Goal: Transaction & Acquisition: Purchase product/service

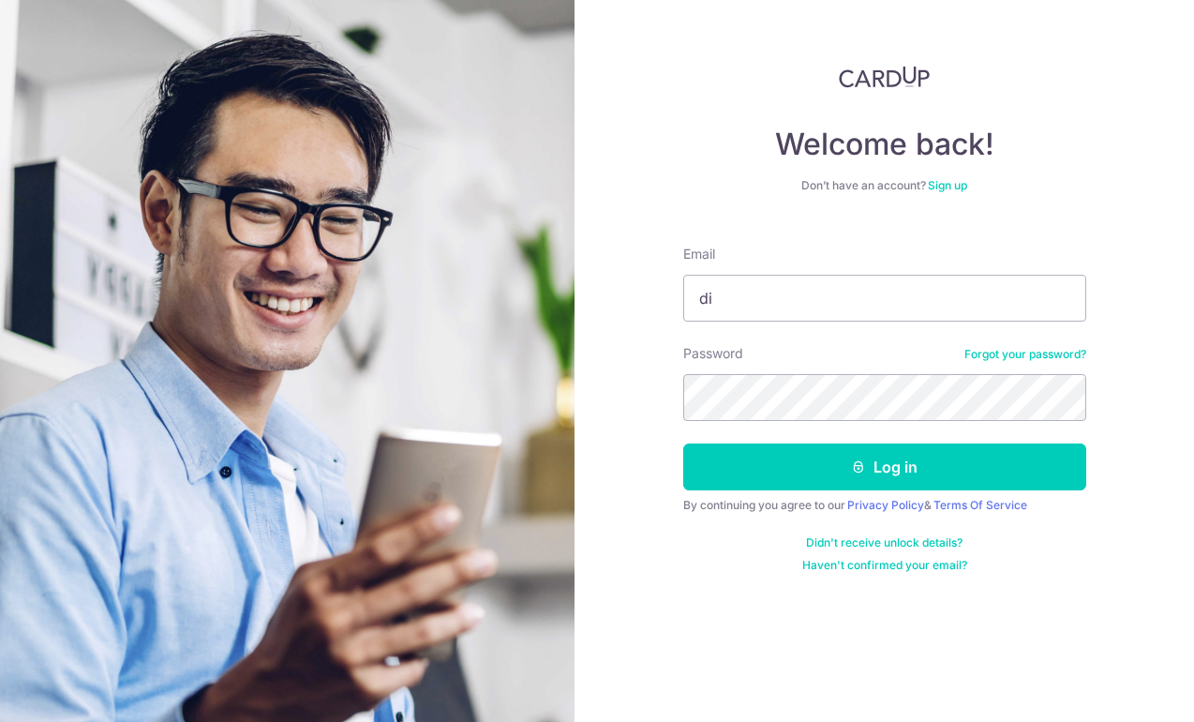
type input "d"
type input "[EMAIL_ADDRESS][DOMAIN_NAME]"
click at [683, 443] on button "Log in" at bounding box center [884, 466] width 403 height 47
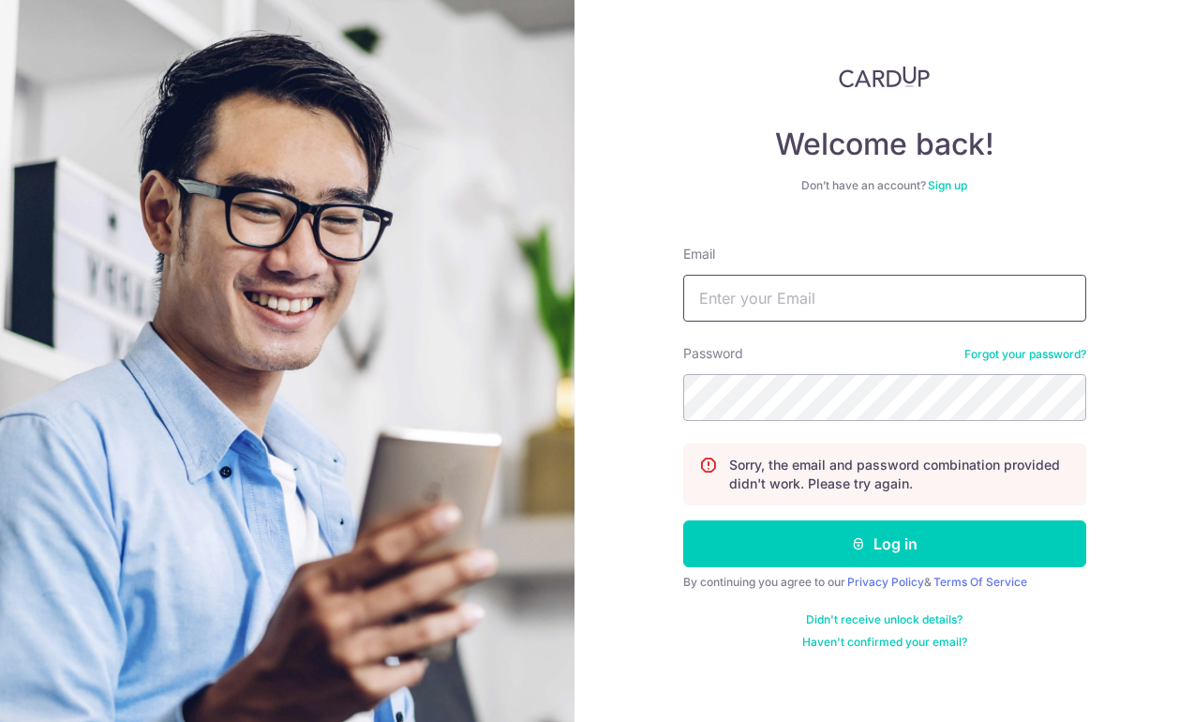
click at [772, 298] on input "Email" at bounding box center [884, 298] width 403 height 47
type input "[EMAIL_ADDRESS][DOMAIN_NAME]"
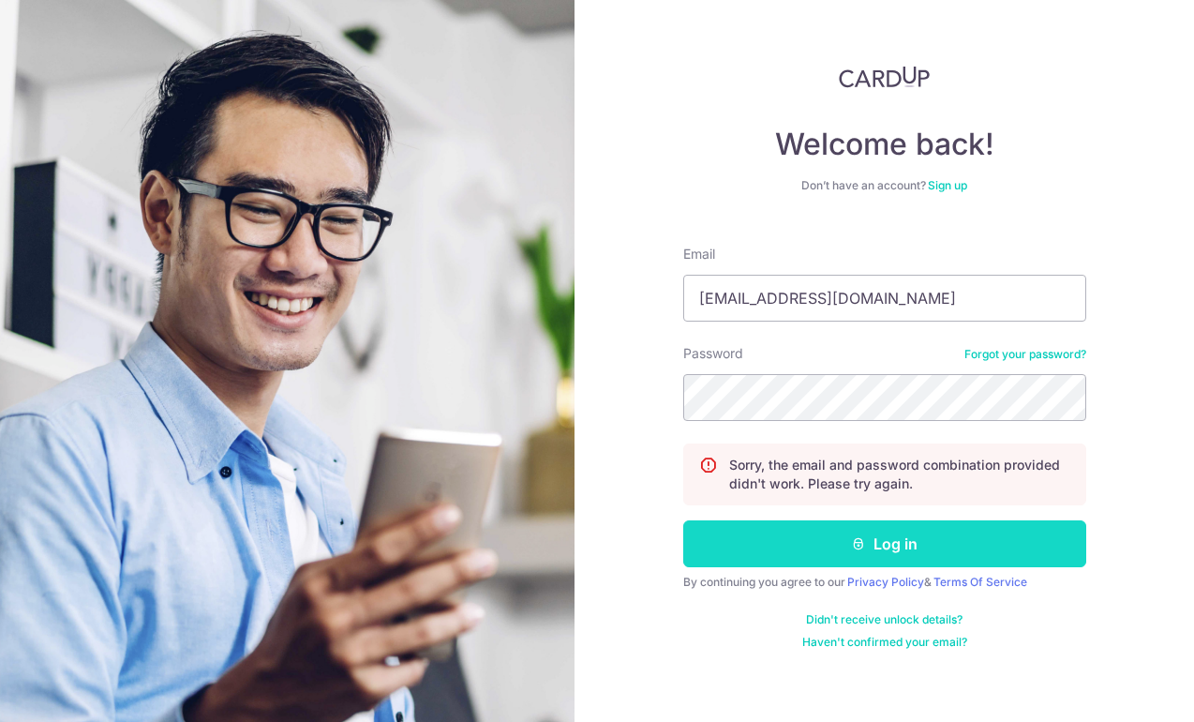
click at [900, 547] on button "Log in" at bounding box center [884, 543] width 403 height 47
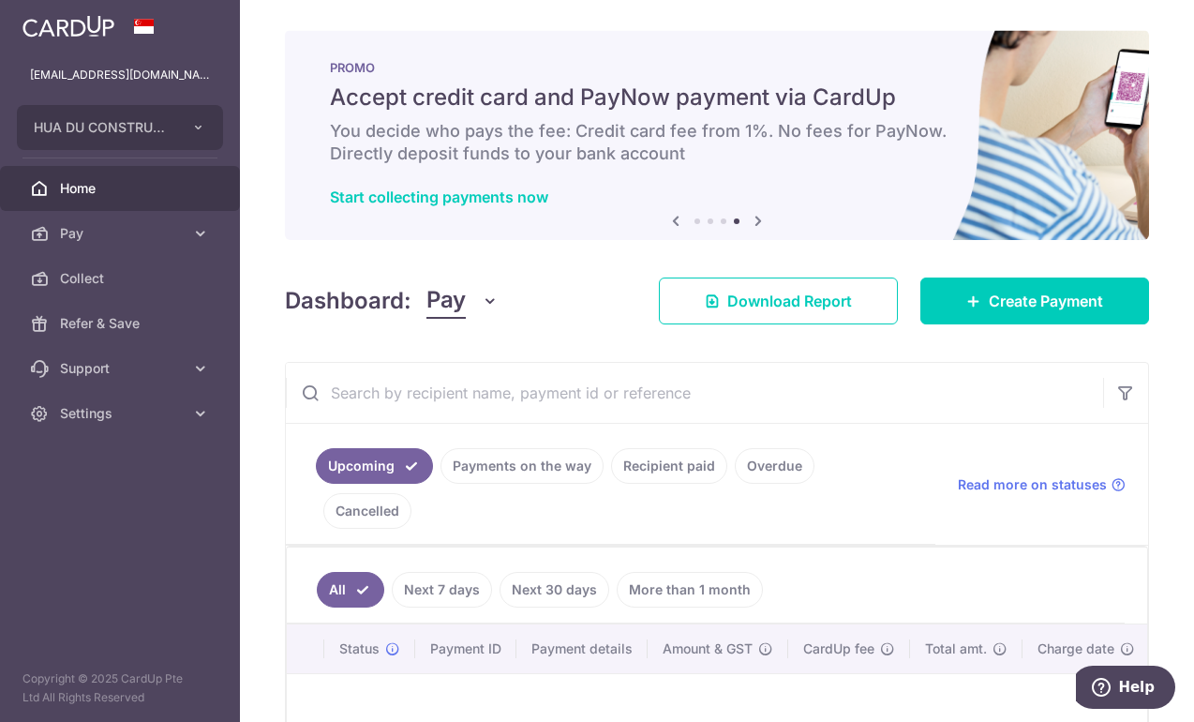
click at [100, 536] on aside "huadulim@gmail.com HUA DU CONSTRUCTION PTE. LTD. Add new company HUA DU CONSTRU…" at bounding box center [120, 361] width 240 height 722
click at [966, 299] on icon at bounding box center [973, 300] width 15 height 15
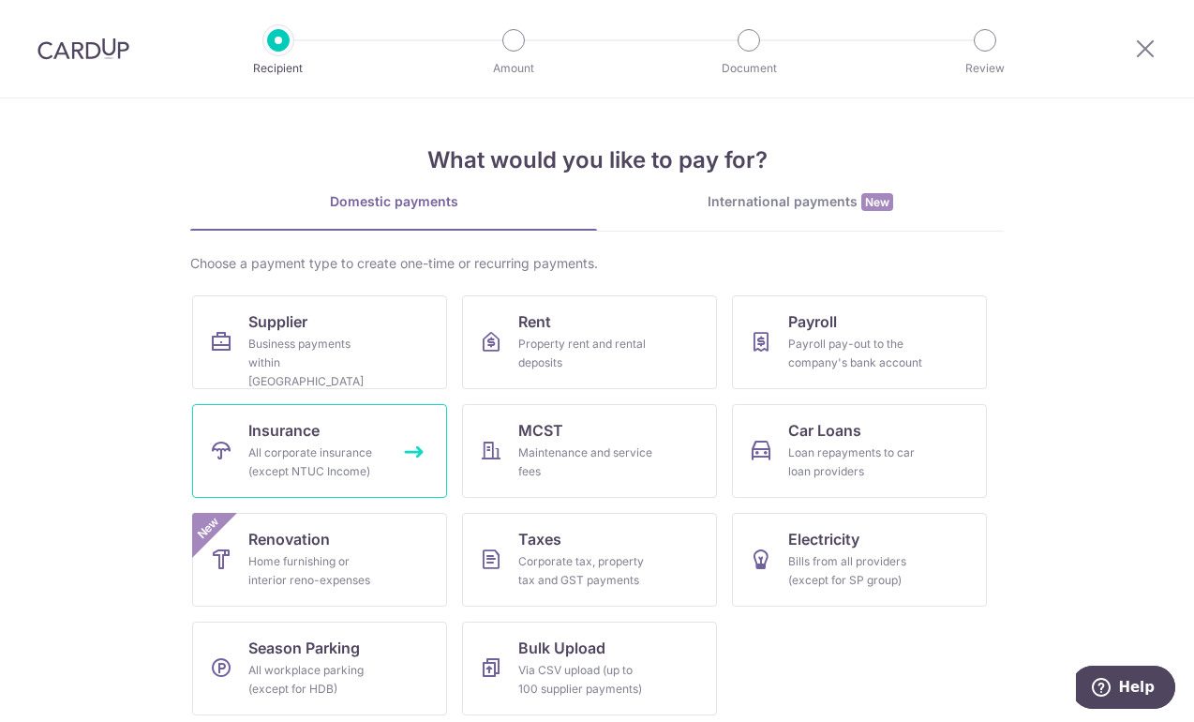
click at [299, 440] on span "Insurance" at bounding box center [283, 430] width 71 height 22
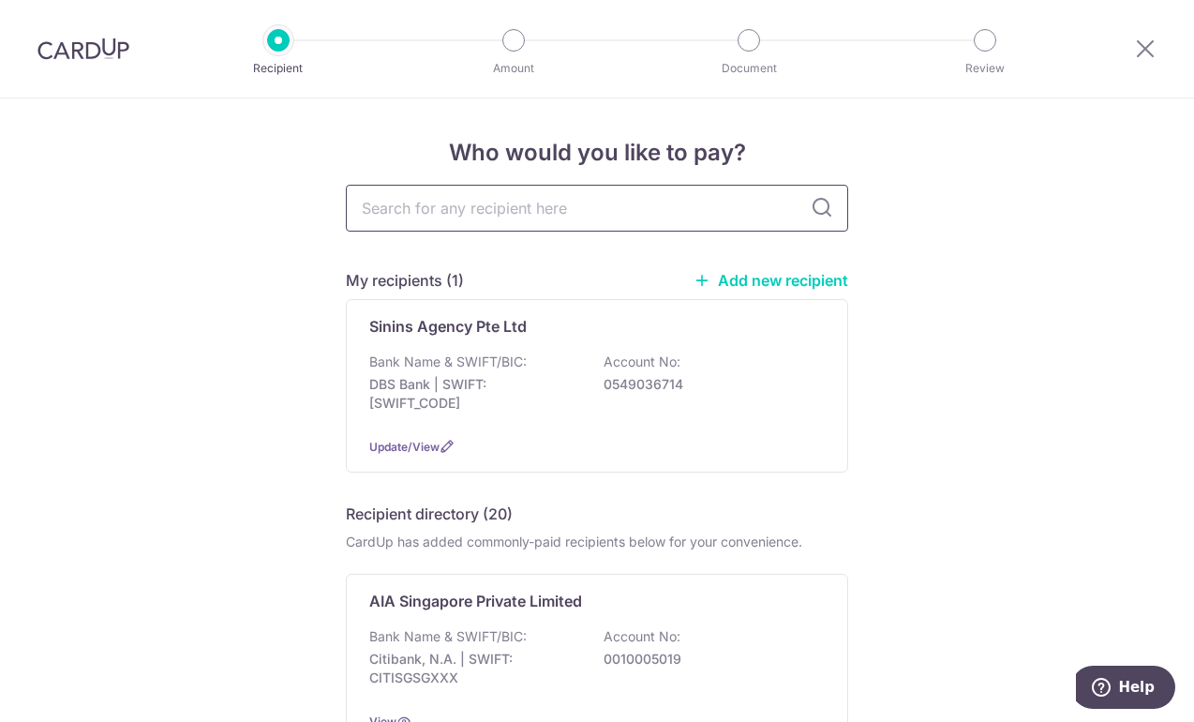
click at [526, 209] on input "text" at bounding box center [597, 208] width 502 height 47
type input "china"
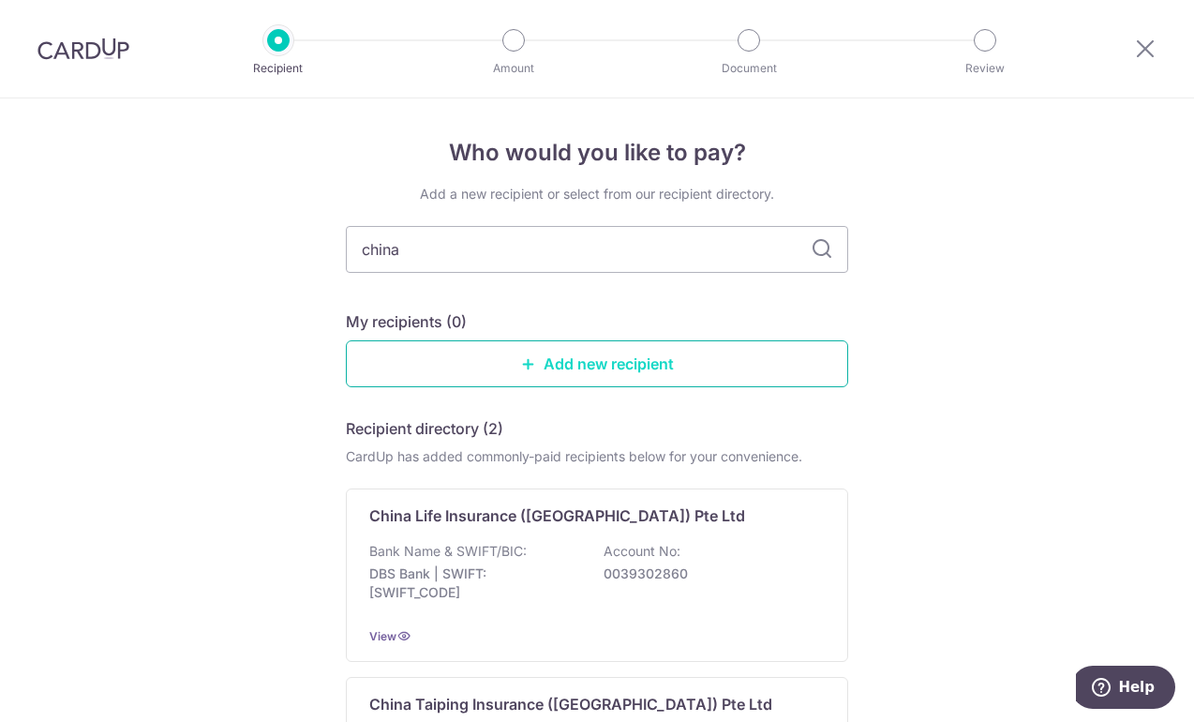
type input "china t"
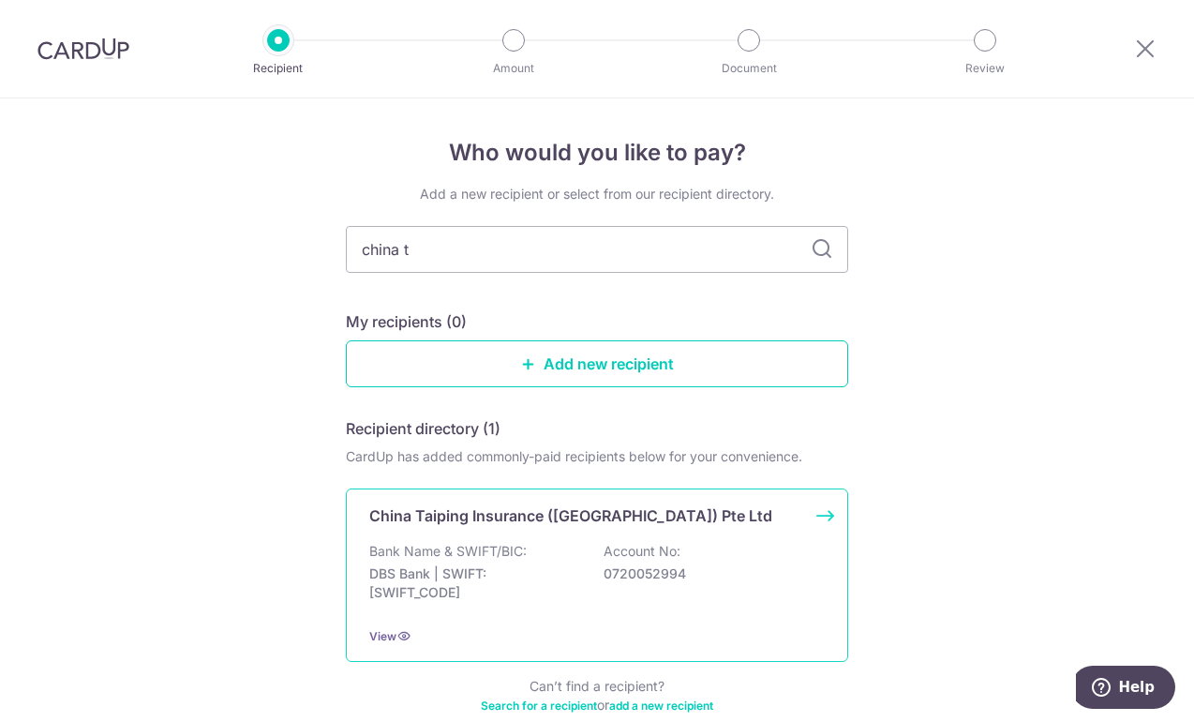
click at [496, 503] on div "China Taiping Insurance (Singapore) Pte Ltd Bank Name & SWIFT/BIC: DBS Bank | S…" at bounding box center [597, 574] width 502 height 173
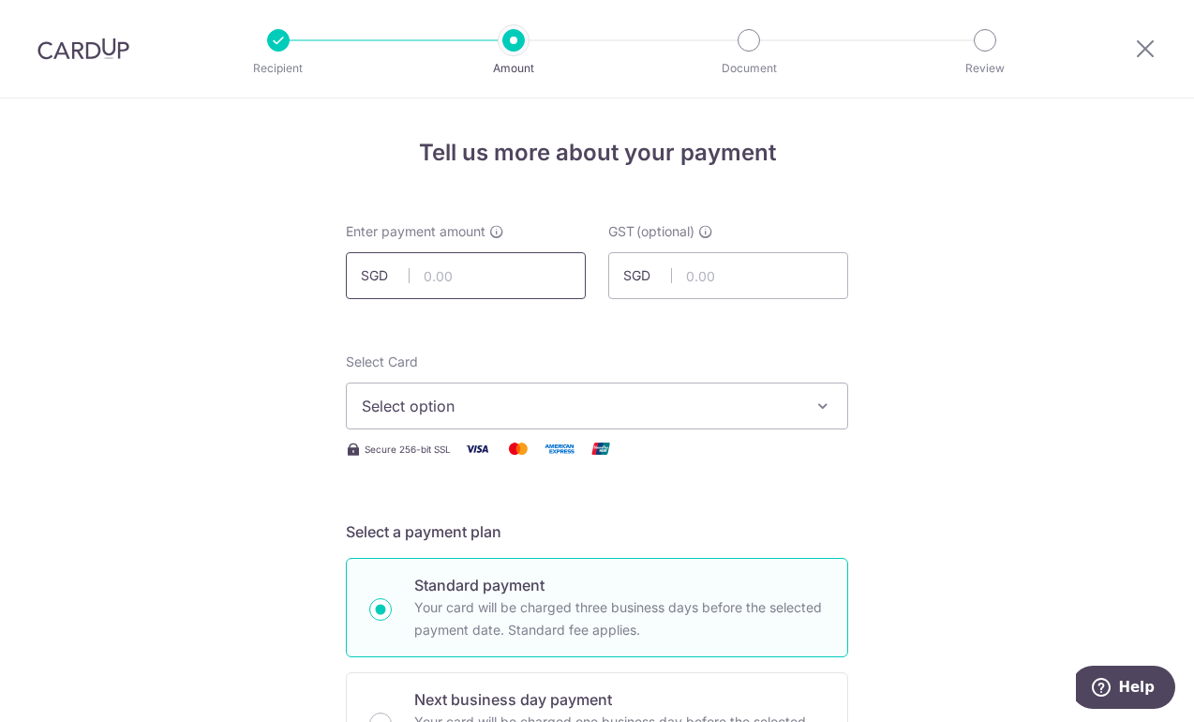
click at [485, 280] on input "text" at bounding box center [466, 275] width 240 height 47
type input "3,200.00"
click at [528, 405] on span "Select option" at bounding box center [580, 406] width 437 height 22
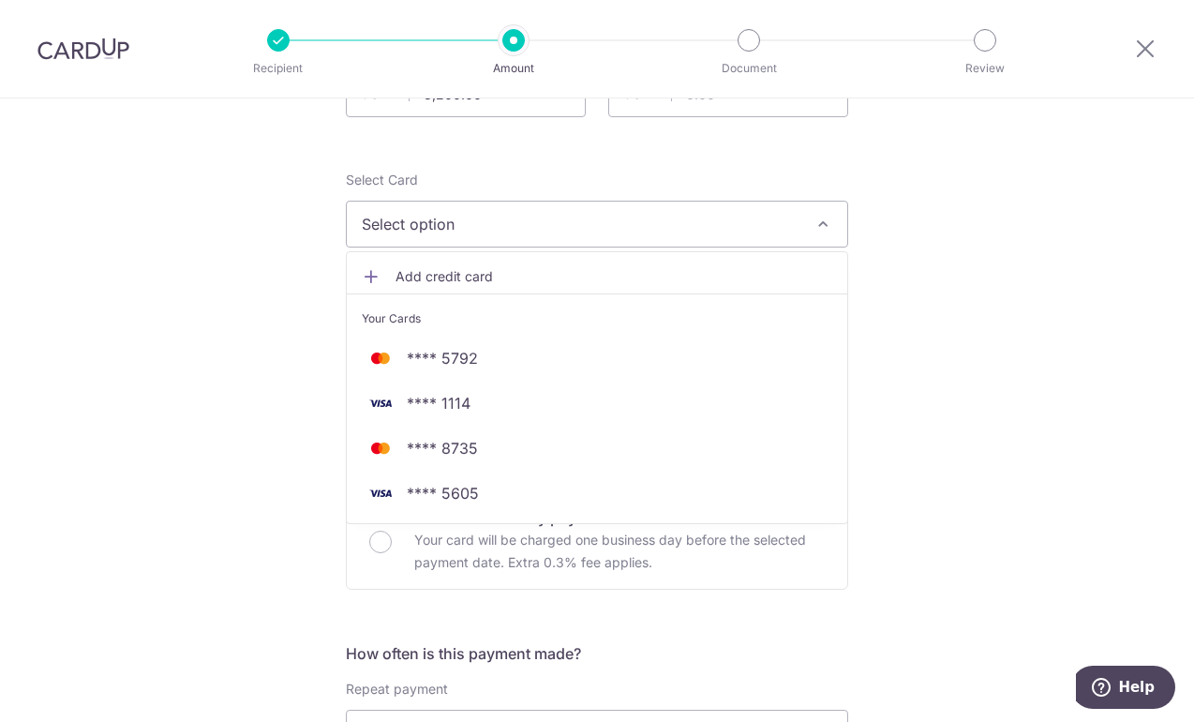
scroll to position [191, 0]
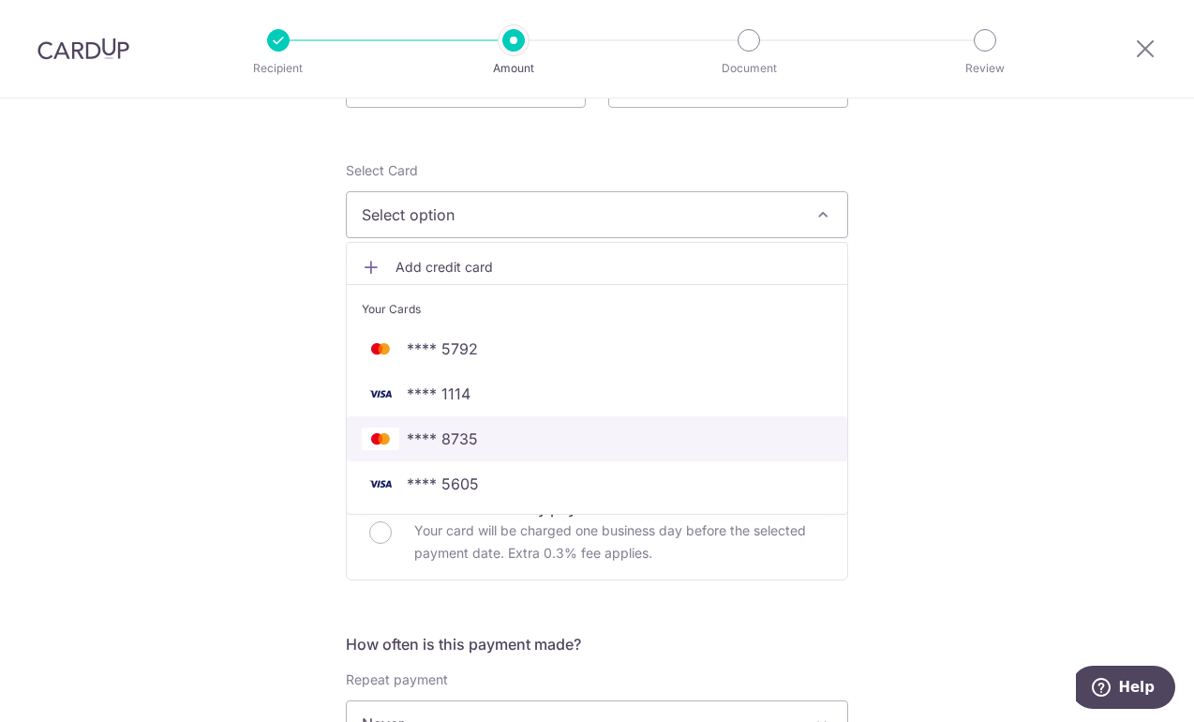
click at [465, 431] on span "**** 8735" at bounding box center [442, 438] width 71 height 22
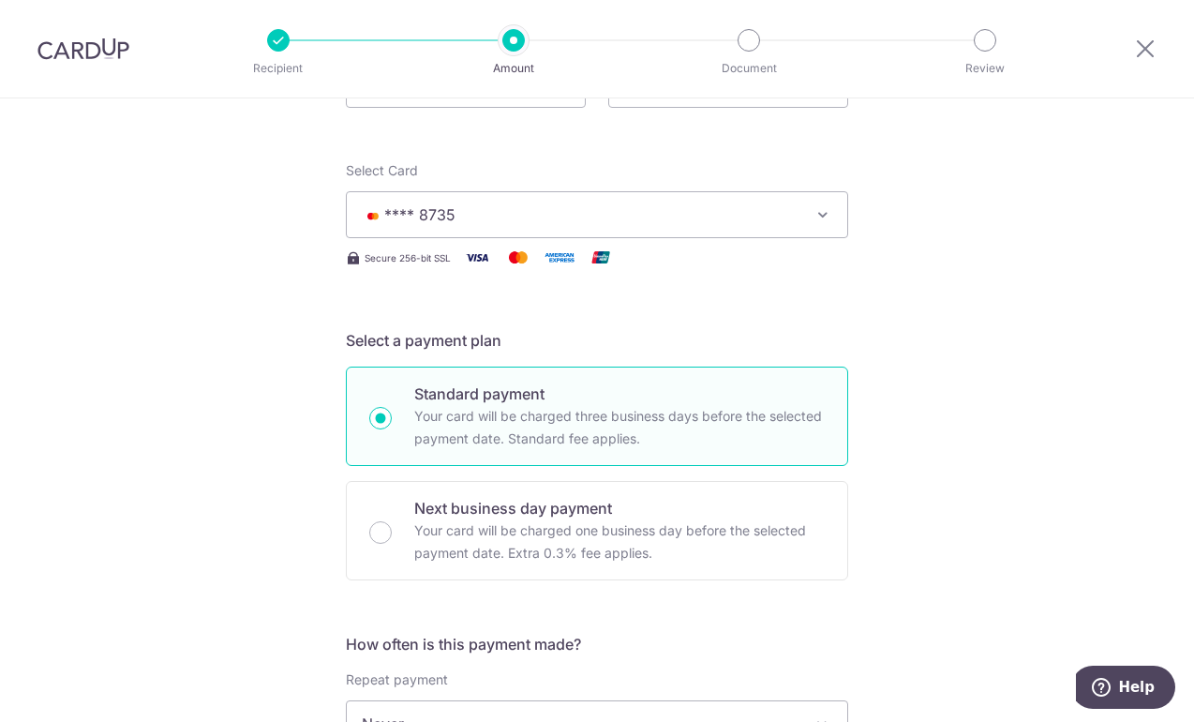
scroll to position [446, 0]
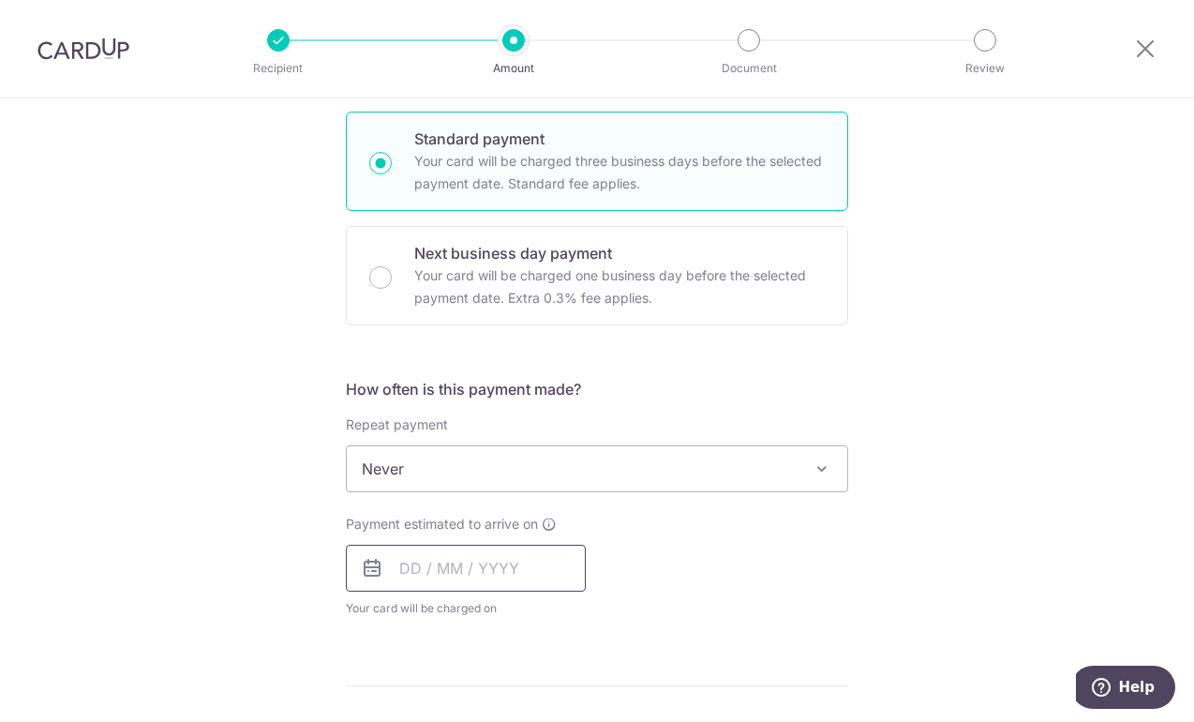
click at [435, 569] on input "text" at bounding box center [466, 568] width 240 height 47
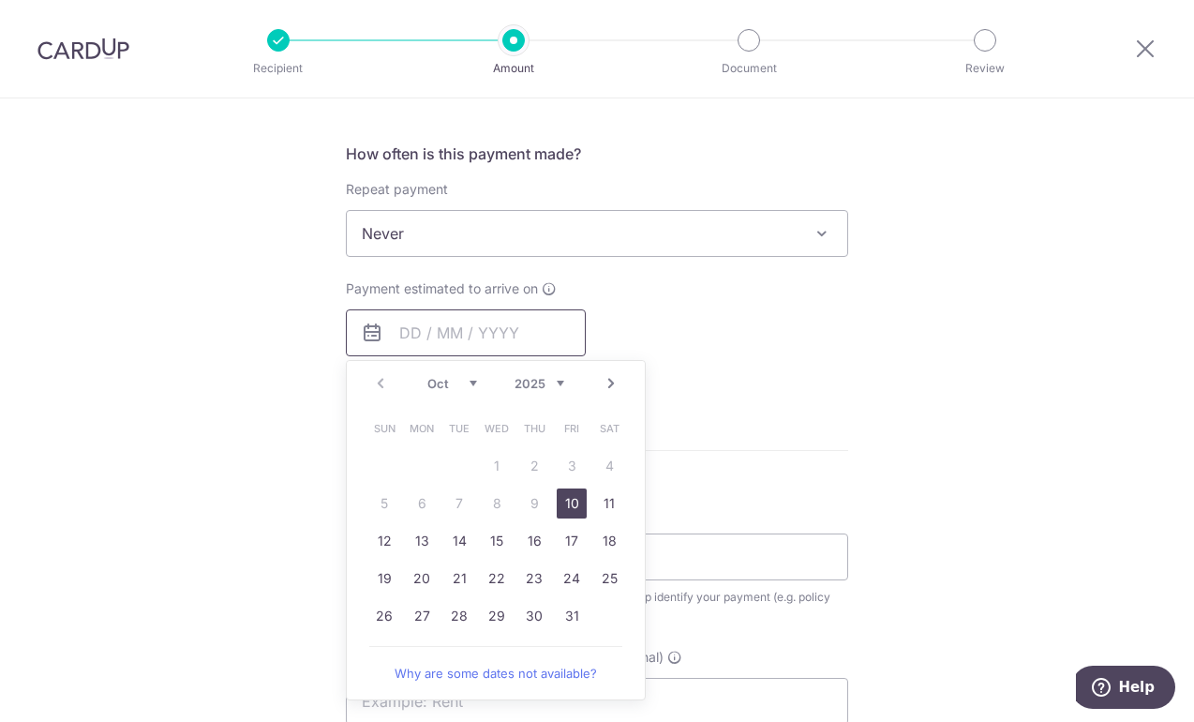
scroll to position [829, 0]
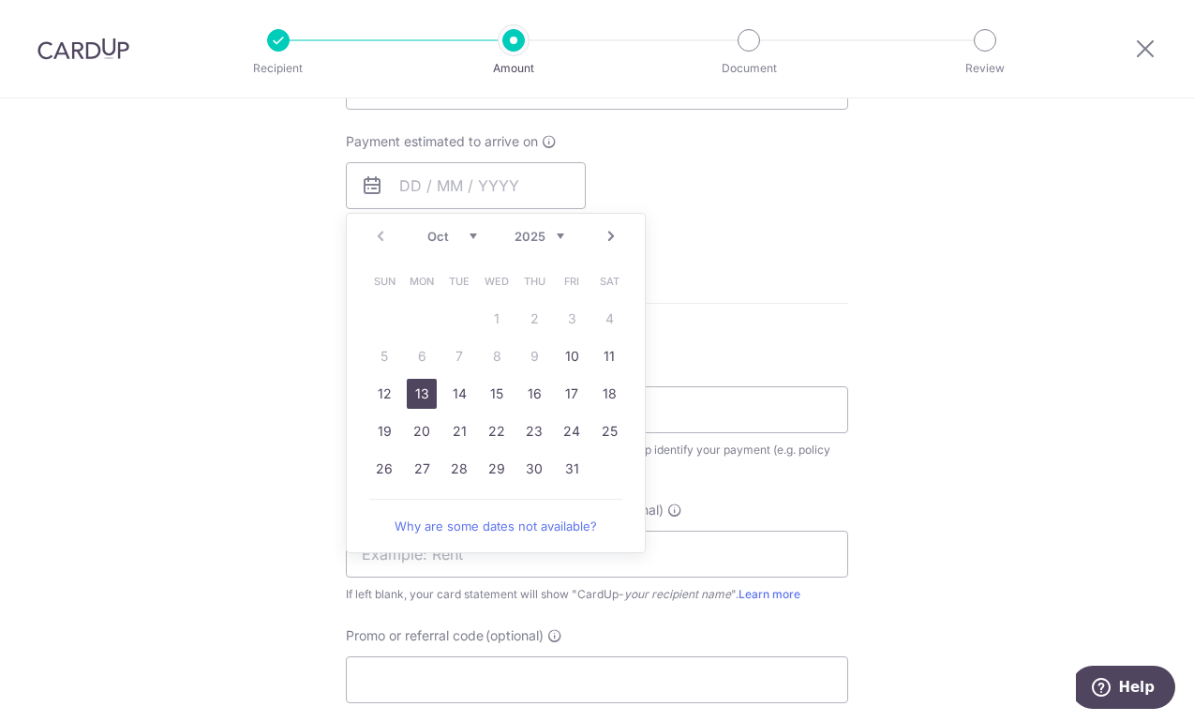
click at [418, 394] on link "13" at bounding box center [422, 394] width 30 height 30
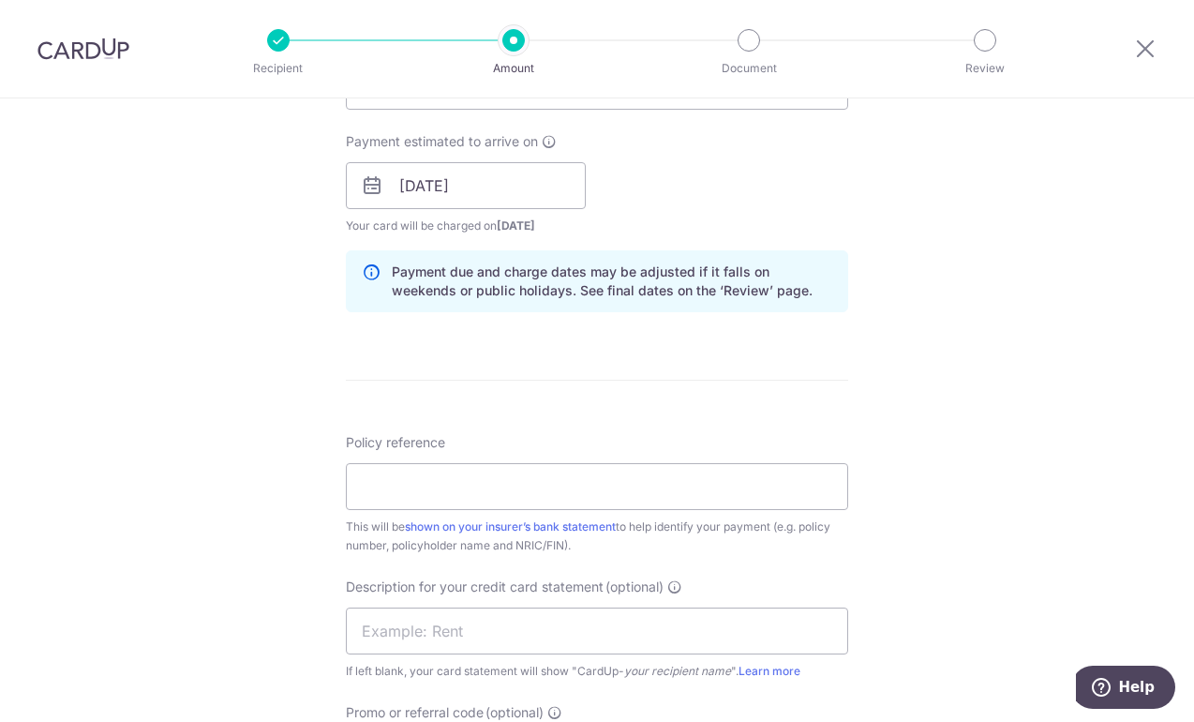
click at [123, 181] on div "Tell us more about your payment Enter payment amount SGD 3,200.00 3200.00 GST (…" at bounding box center [597, 219] width 1194 height 1898
click at [530, 179] on input "[DATE]" at bounding box center [466, 185] width 240 height 47
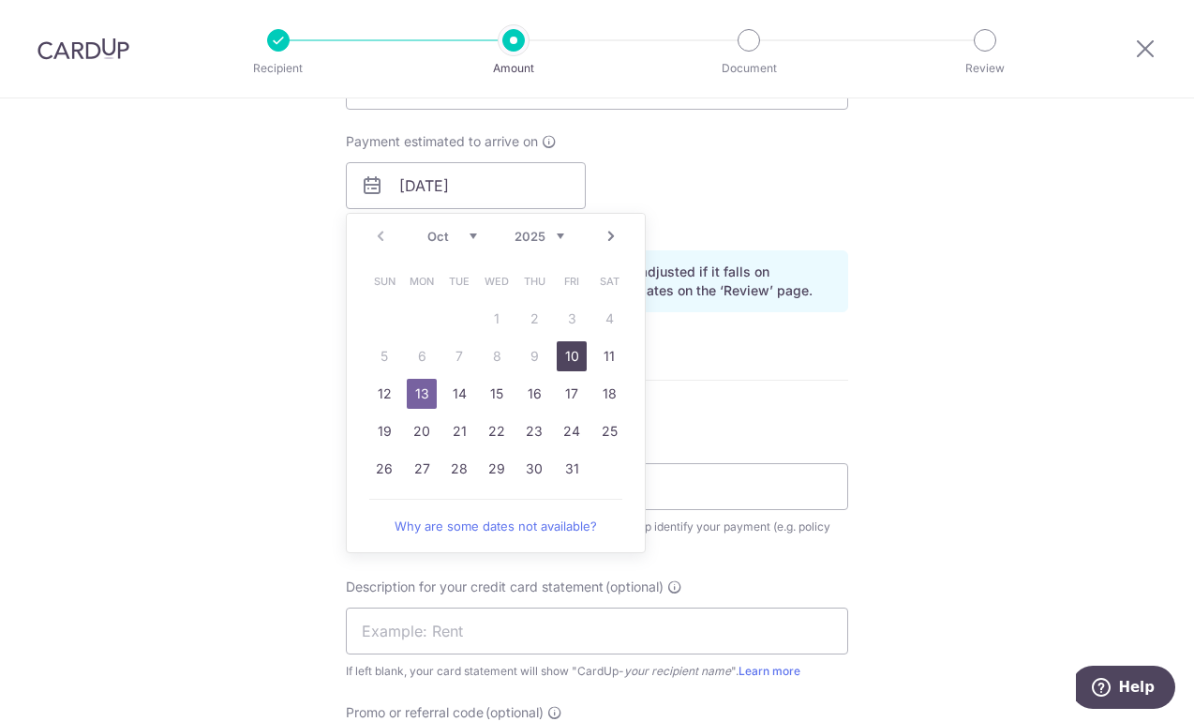
click at [576, 354] on link "10" at bounding box center [572, 356] width 30 height 30
type input "[DATE]"
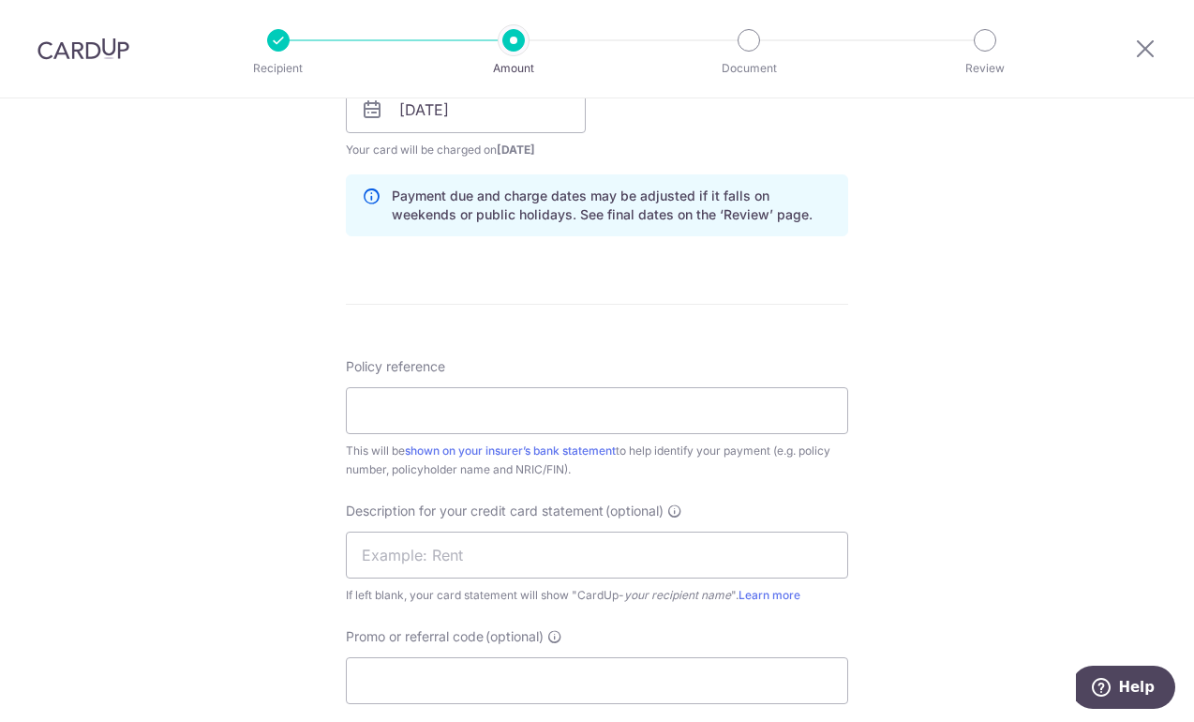
scroll to position [956, 0]
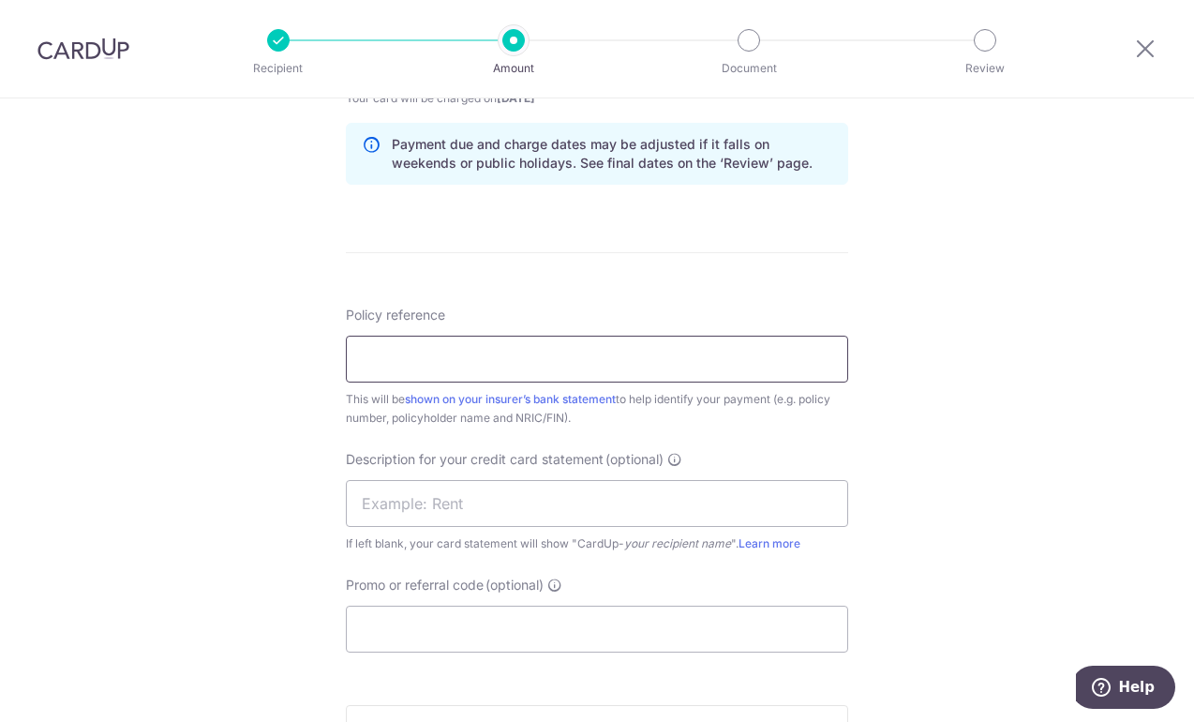
click at [423, 347] on input "Policy reference" at bounding box center [597, 359] width 502 height 47
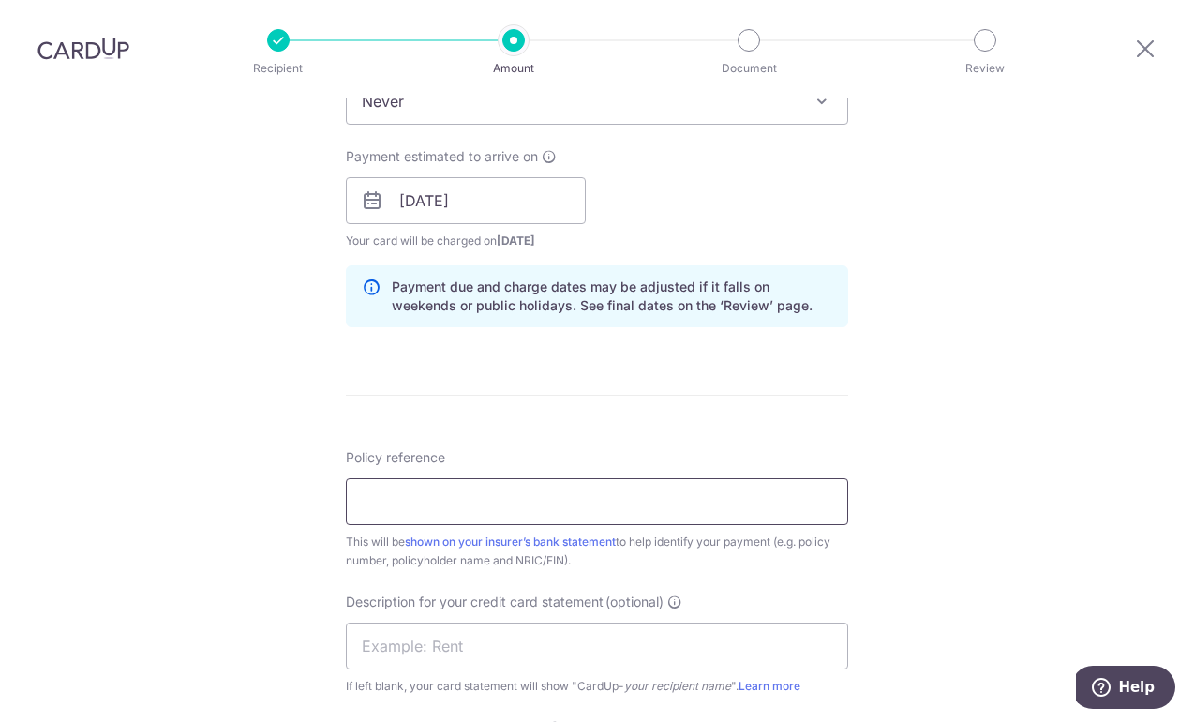
scroll to position [765, 0]
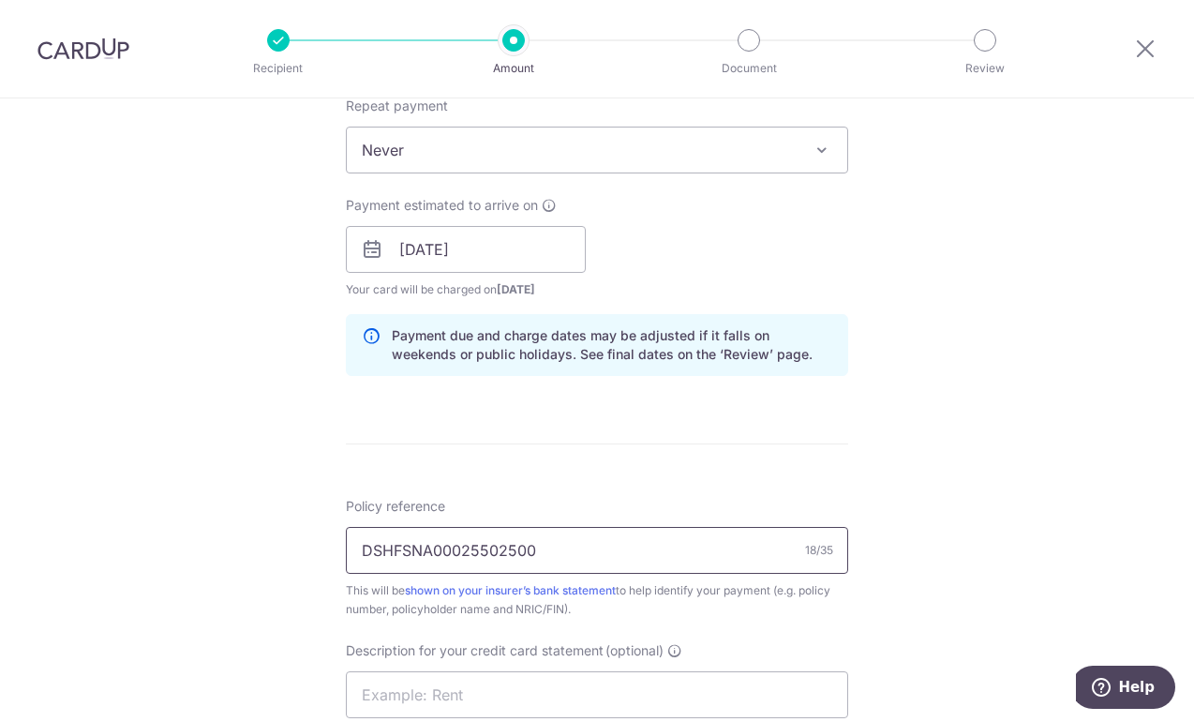
type input "DSHFSNA00025502500"
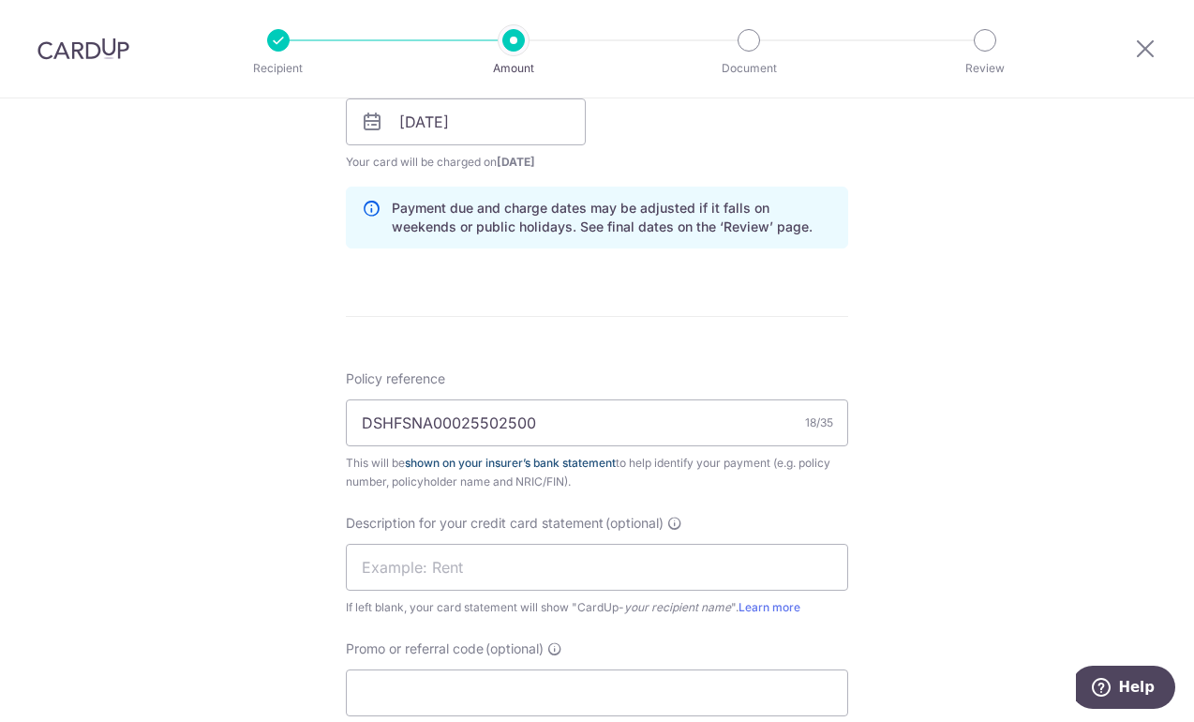
scroll to position [1147, 0]
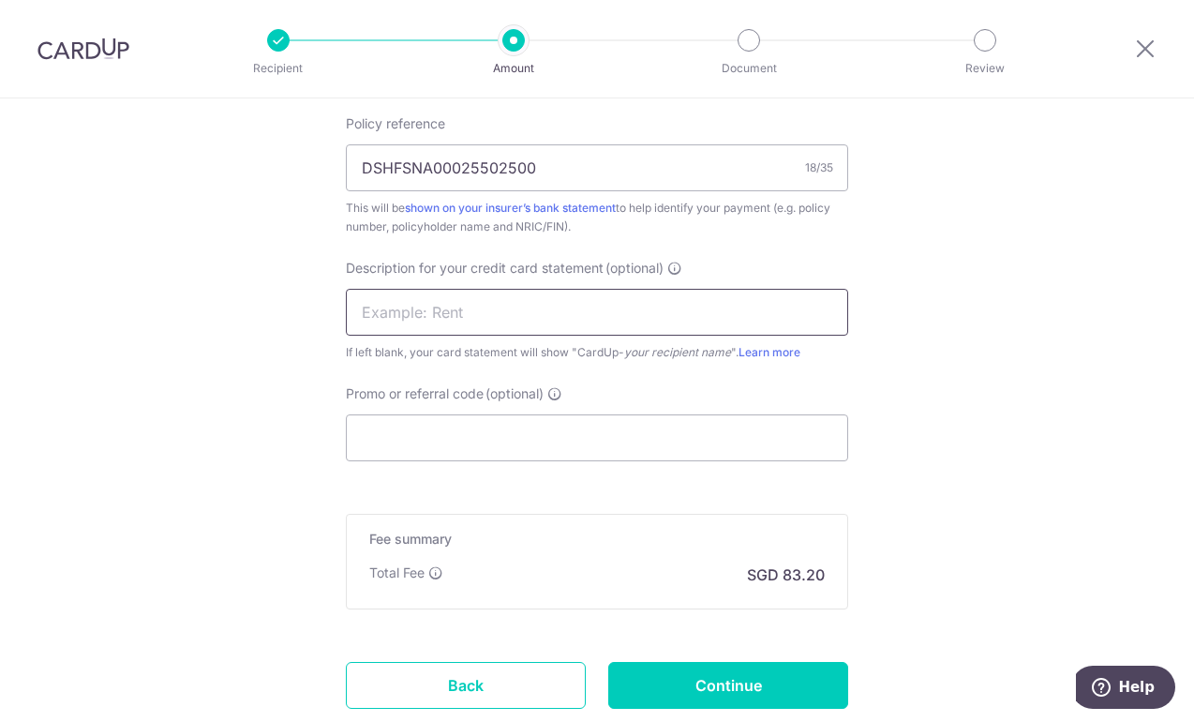
click at [523, 319] on input "text" at bounding box center [597, 312] width 502 height 47
type input "HD MI"
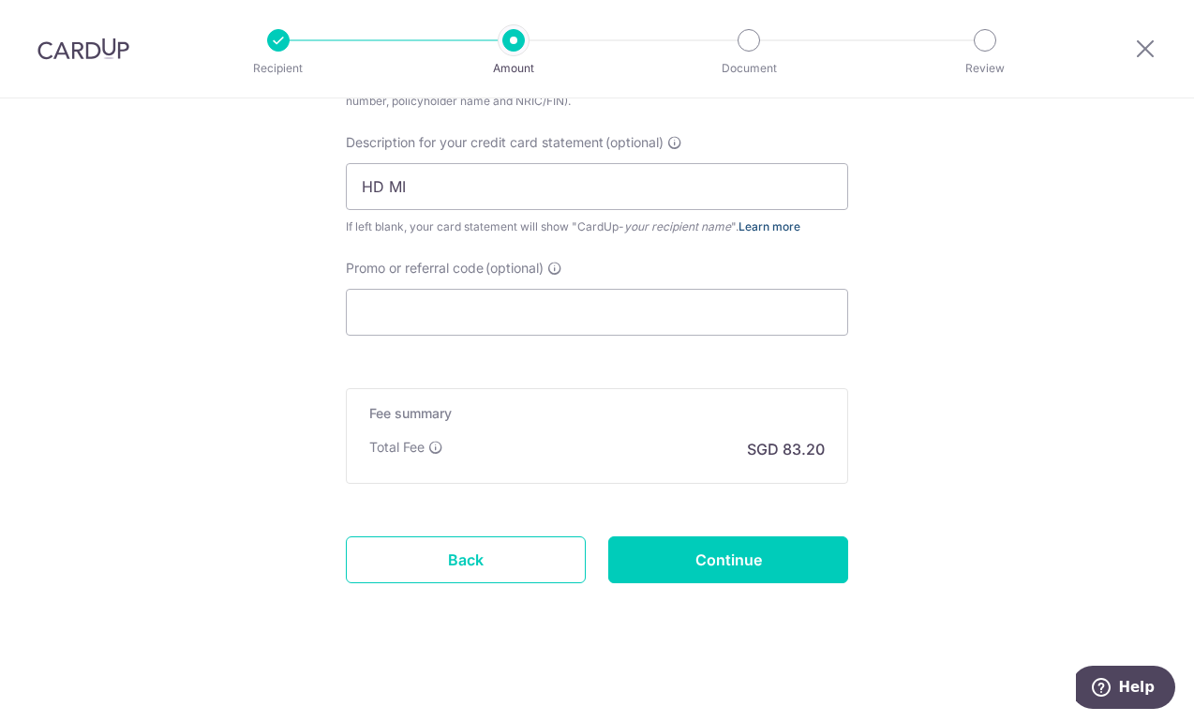
scroll to position [1275, 0]
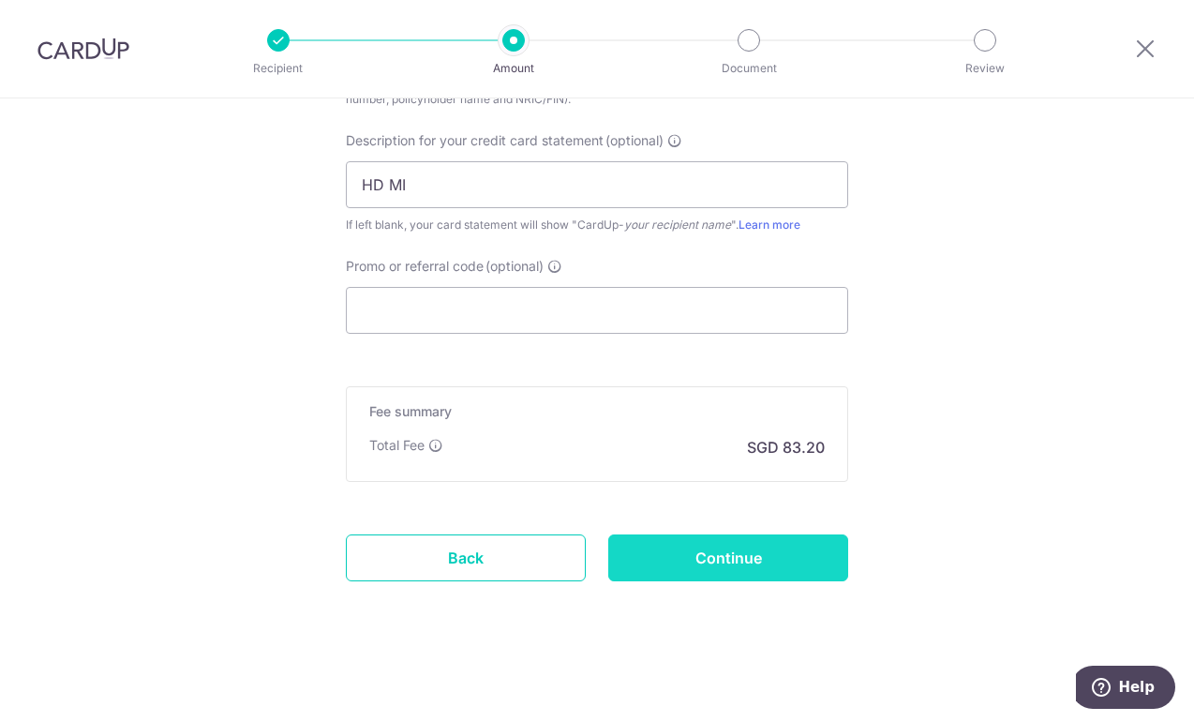
click at [739, 556] on input "Continue" at bounding box center [728, 557] width 240 height 47
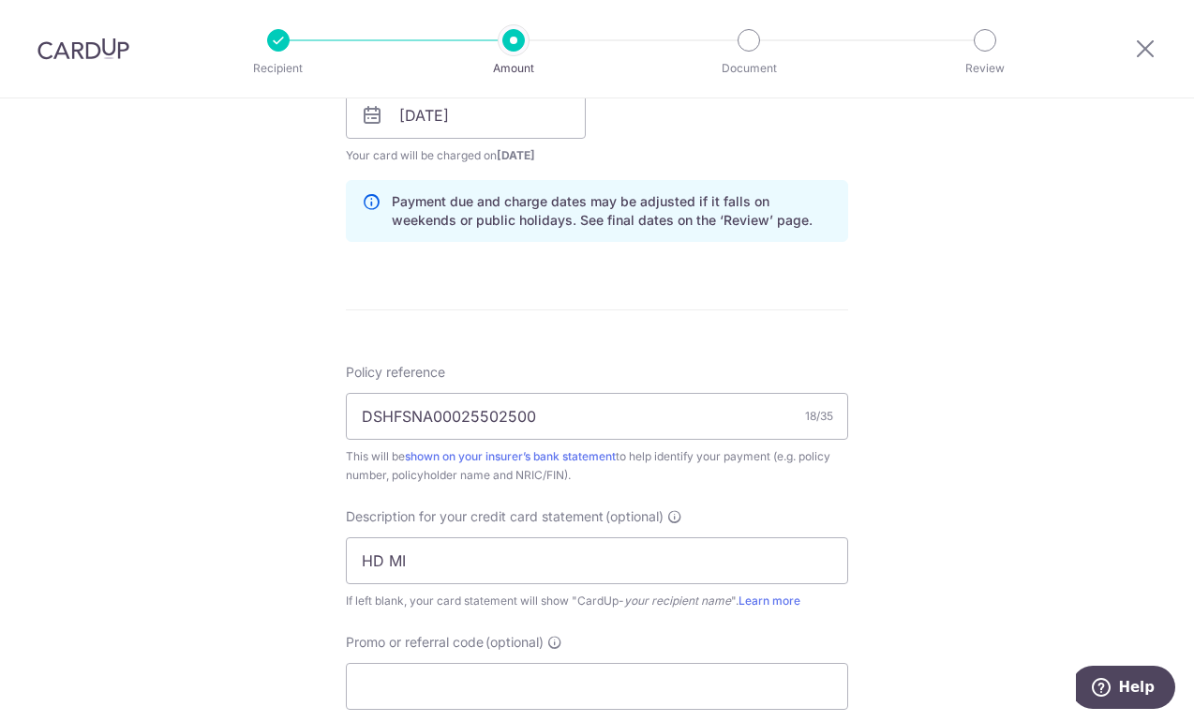
scroll to position [892, 0]
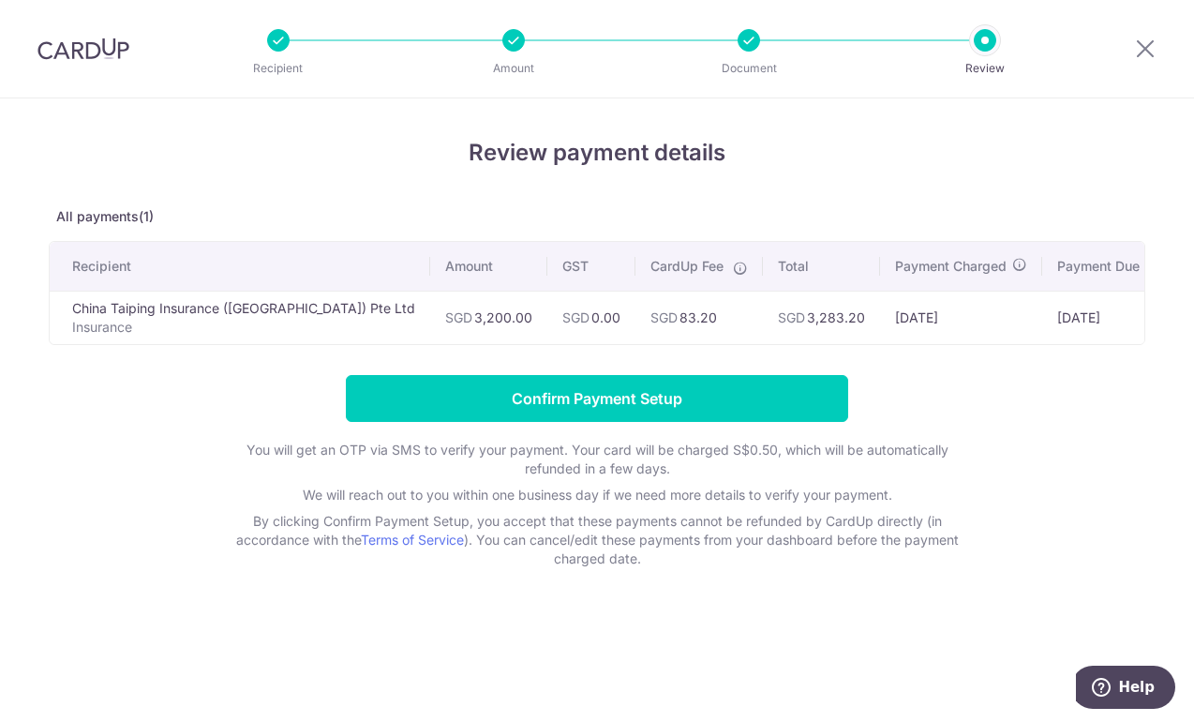
scroll to position [0, 69]
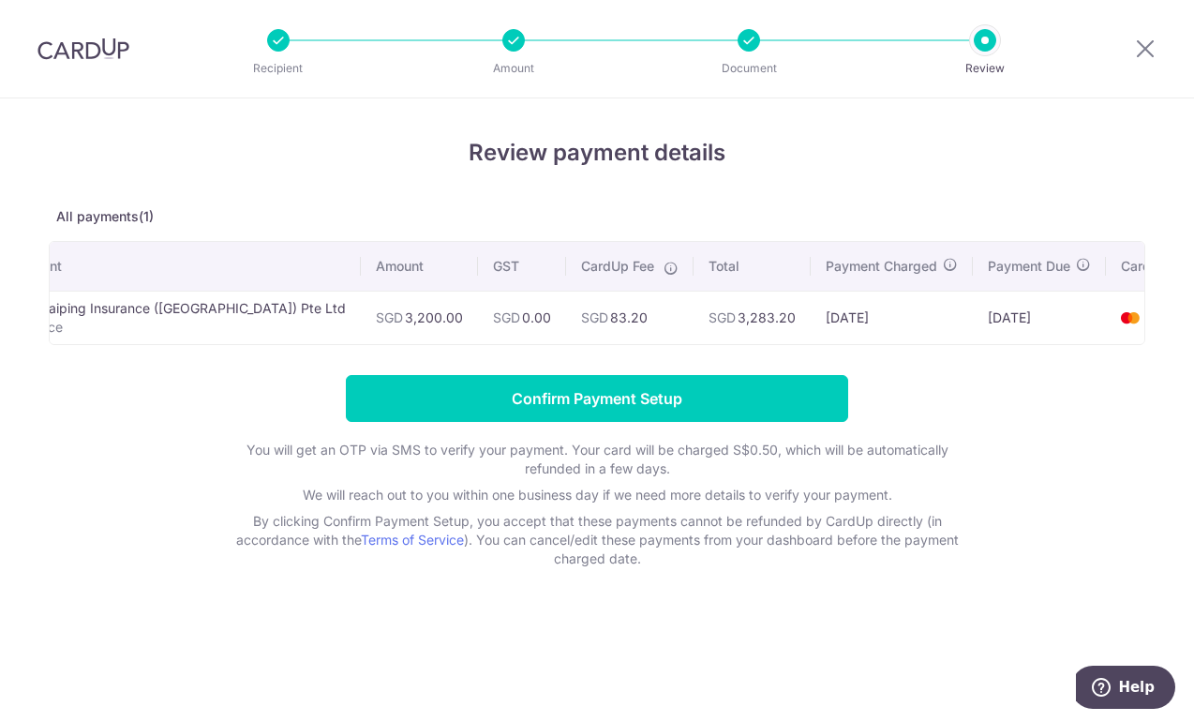
drag, startPoint x: 1002, startPoint y: 322, endPoint x: 1191, endPoint y: 325, distance: 189.3
click at [1145, 325] on div "Recipient Amount GST CardUp Fee Total Payment Charged Payment Due Card China Ta…" at bounding box center [597, 293] width 1097 height 104
click at [1106, 321] on td "8735" at bounding box center [1156, 317] width 101 height 53
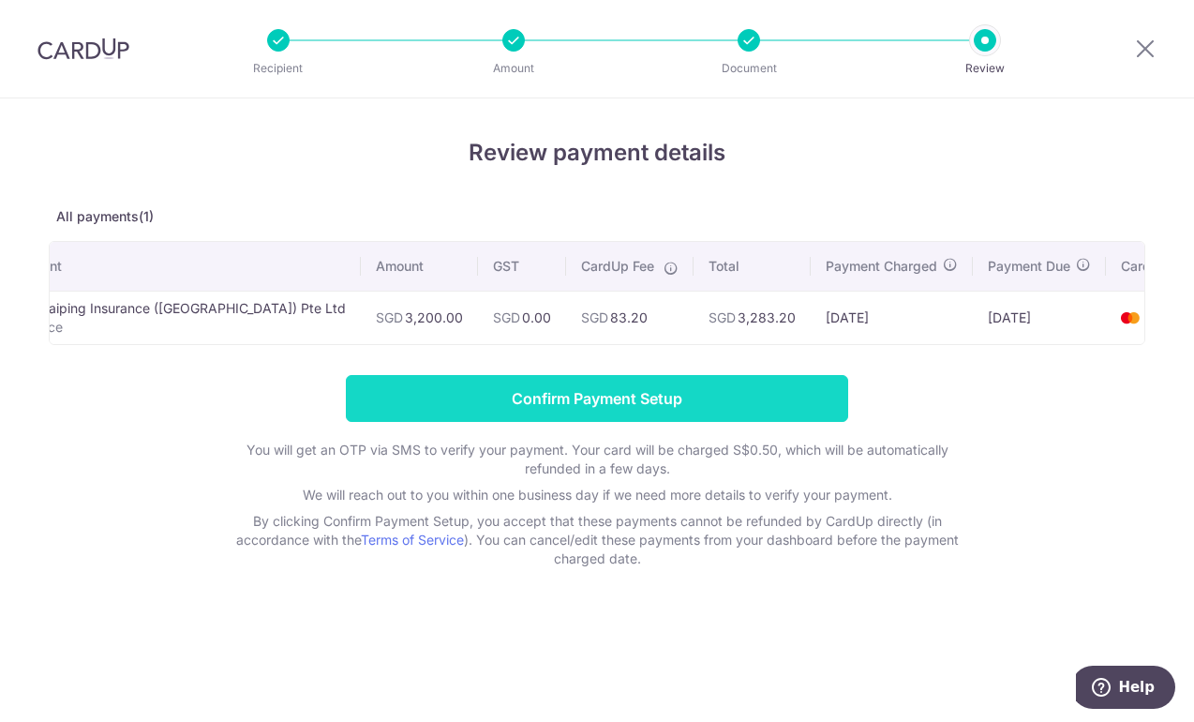
click at [635, 396] on input "Confirm Payment Setup" at bounding box center [597, 398] width 502 height 47
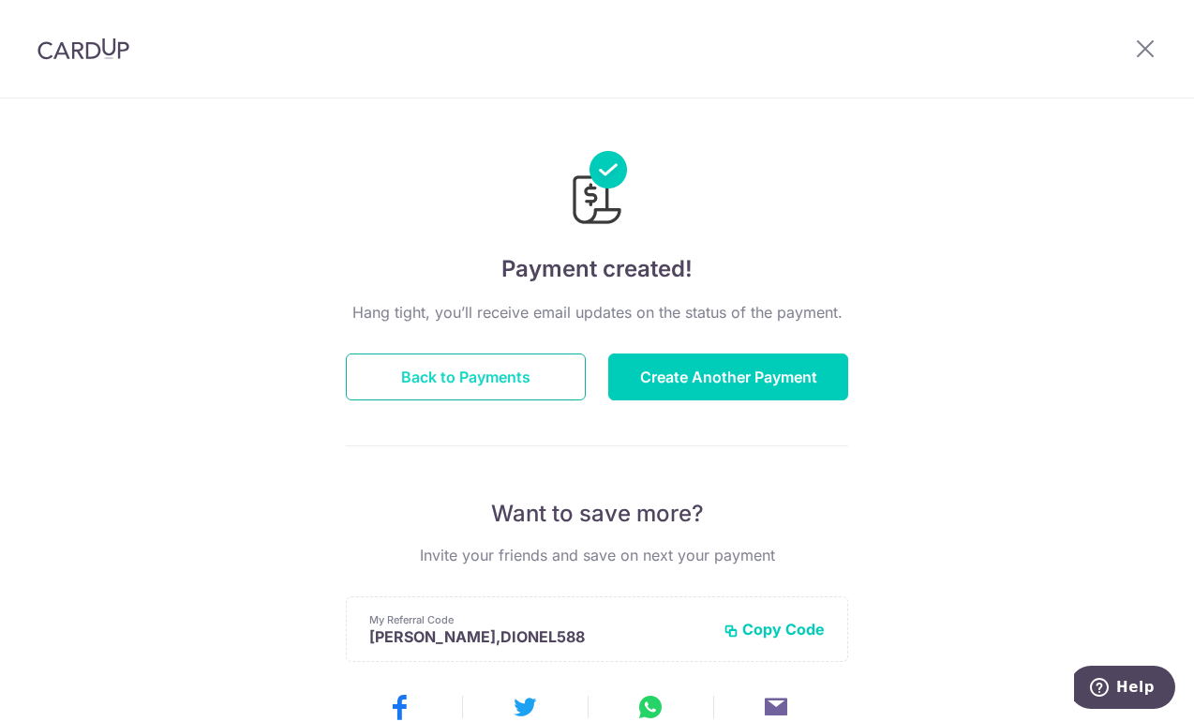
click at [516, 375] on button "Back to Payments" at bounding box center [466, 376] width 240 height 47
